Goal: Task Accomplishment & Management: Manage account settings

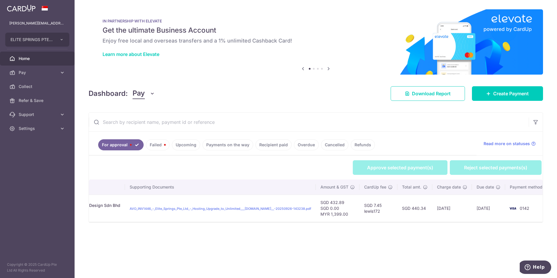
scroll to position [0, 189]
click at [359, 263] on div "× Pause Schedule Pause all future payments in this series Pause just this one p…" at bounding box center [316, 139] width 482 height 278
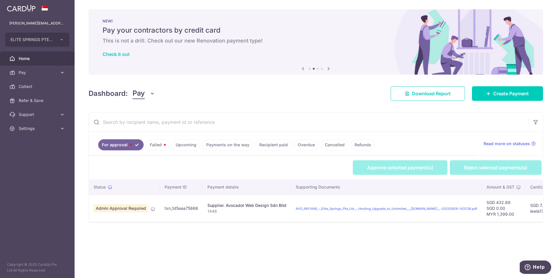
scroll to position [0, 0]
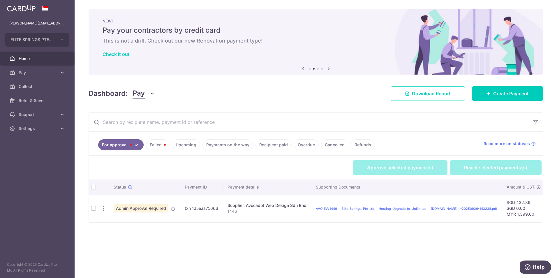
click at [92, 210] on td at bounding box center [93, 207] width 9 height 27
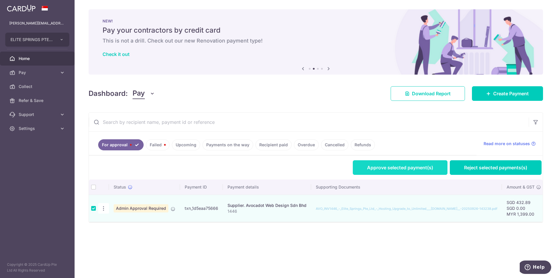
click at [363, 168] on link "Approve selected payment(s)" at bounding box center [400, 167] width 95 height 15
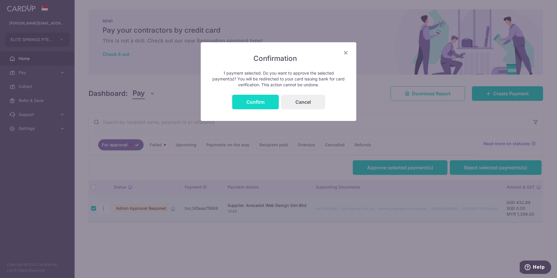
drag, startPoint x: 265, startPoint y: 109, endPoint x: 260, endPoint y: 99, distance: 11.3
click at [260, 99] on div "Confirmation 1 payment selected. Do you want to approve the selected payment(s)…" at bounding box center [278, 81] width 155 height 79
click at [260, 99] on button "Confirm" at bounding box center [255, 102] width 47 height 15
